Goal: Register for event/course

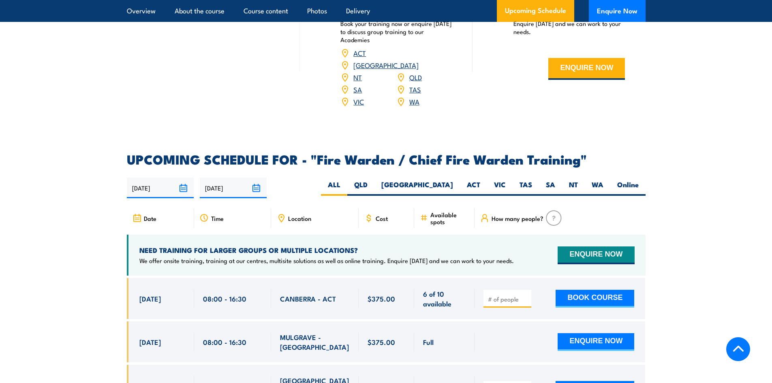
scroll to position [1338, 0]
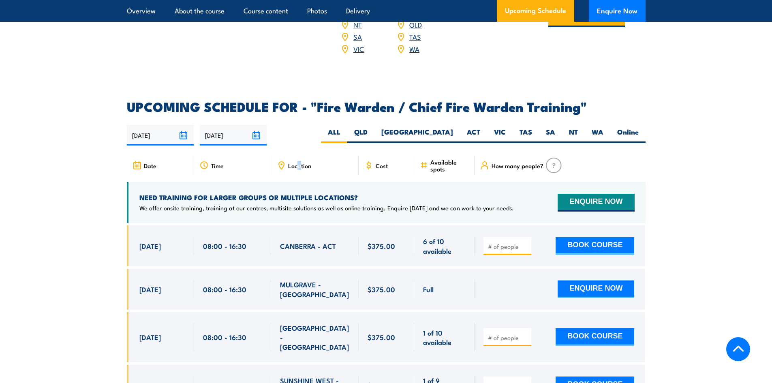
click at [298, 164] on span "Location" at bounding box center [299, 165] width 23 height 7
click at [596, 133] on label "WA" at bounding box center [598, 135] width 26 height 16
click at [604, 133] on input "WA" at bounding box center [606, 129] width 5 height 5
radio input "true"
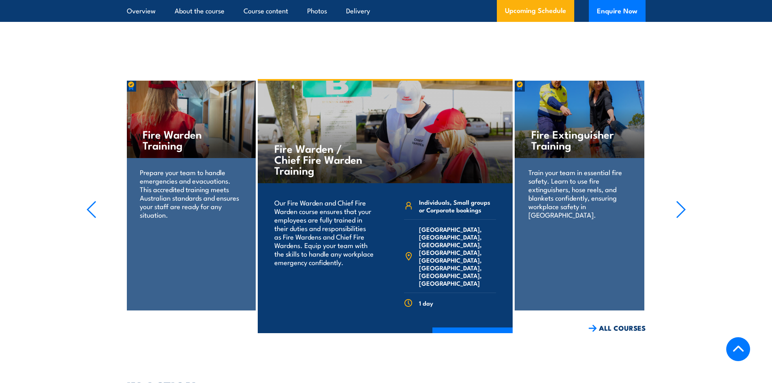
scroll to position [1784, 0]
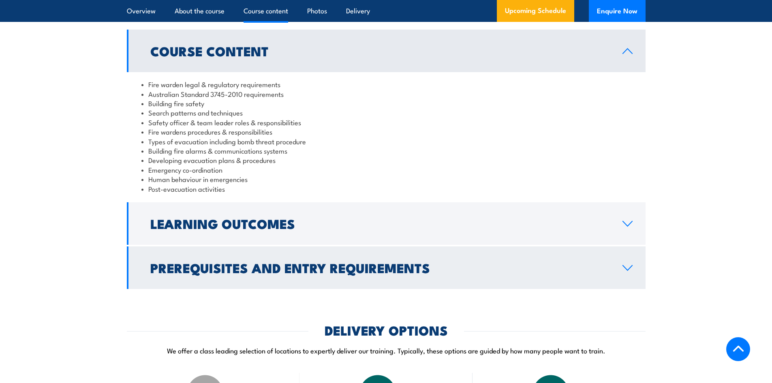
scroll to position [851, 0]
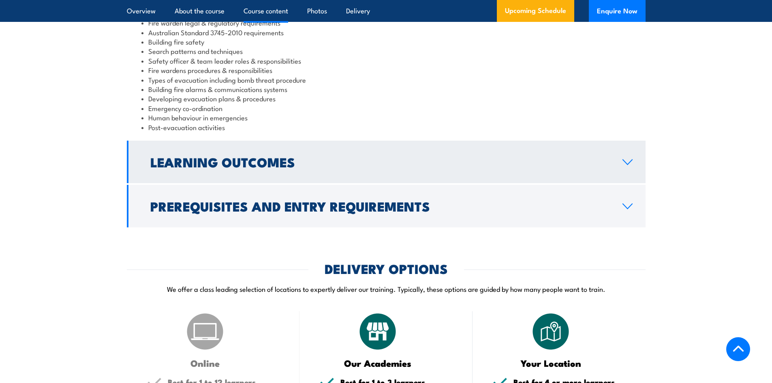
click at [326, 167] on h2 "Learning Outcomes" at bounding box center [379, 161] width 459 height 11
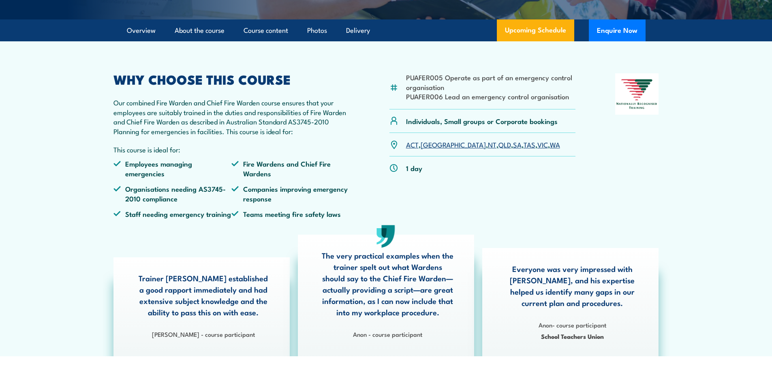
scroll to position [0, 0]
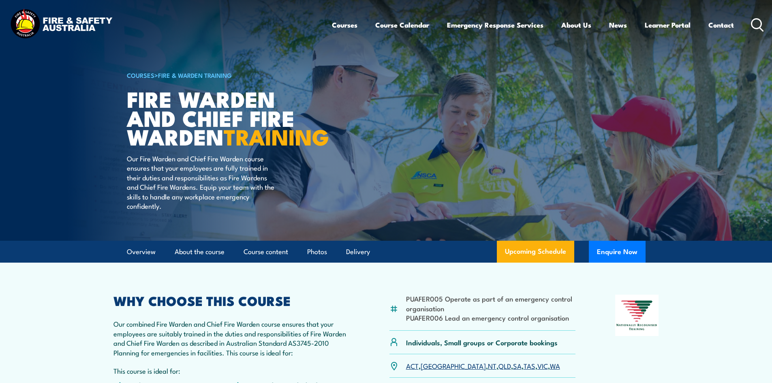
drag, startPoint x: 397, startPoint y: 92, endPoint x: 404, endPoint y: 99, distance: 9.7
click at [397, 92] on article "COURSES > Fire & Warden Training Fire Warden and Chief Fire Warden TRAINING Our…" at bounding box center [386, 120] width 519 height 241
